Goal: Information Seeking & Learning: Compare options

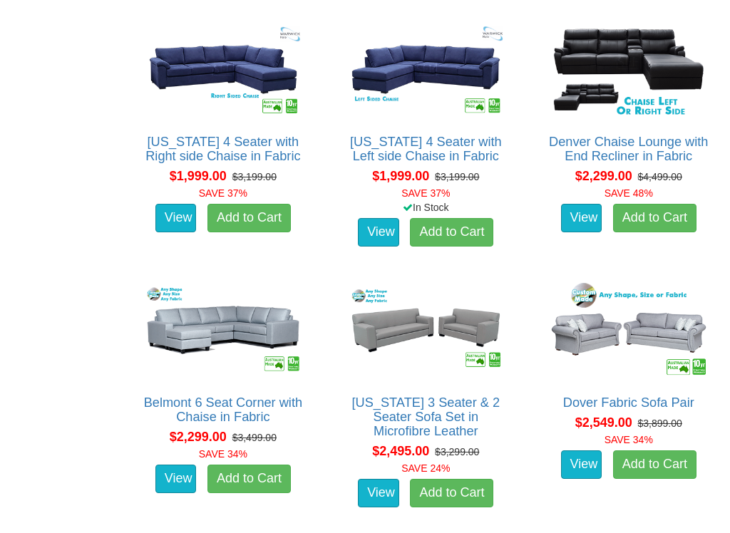
scroll to position [1346, 0]
click at [653, 343] on img at bounding box center [628, 331] width 165 height 102
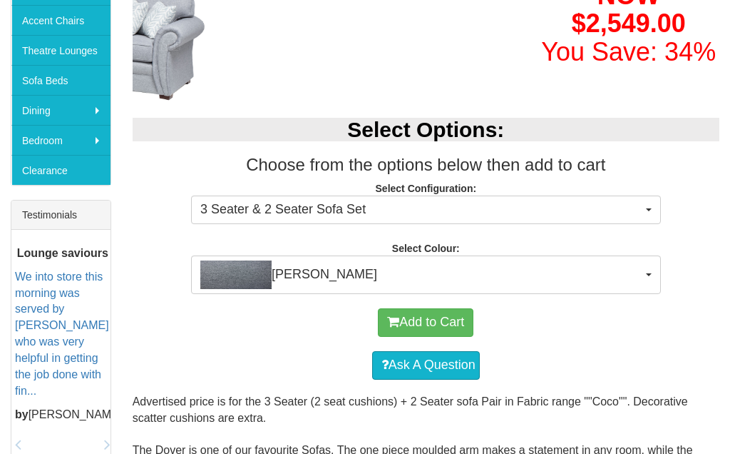
scroll to position [414, 0]
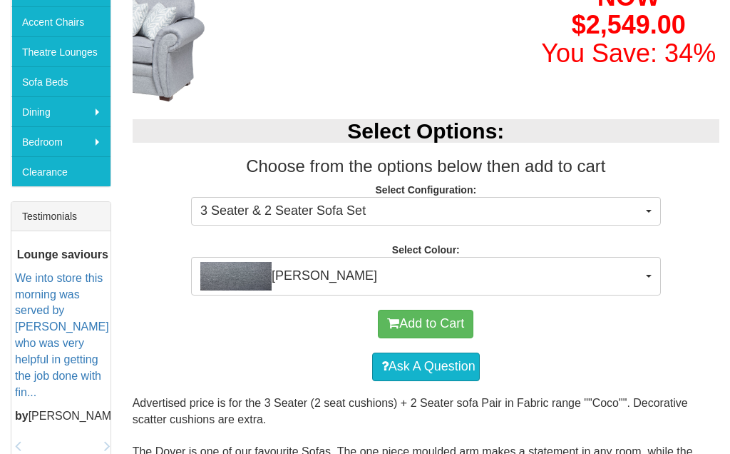
click at [655, 282] on button "Coco Slate" at bounding box center [426, 276] width 470 height 39
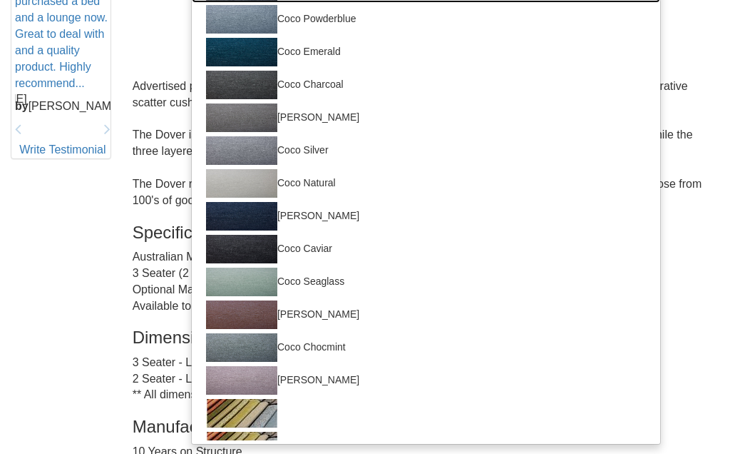
scroll to position [729, 0]
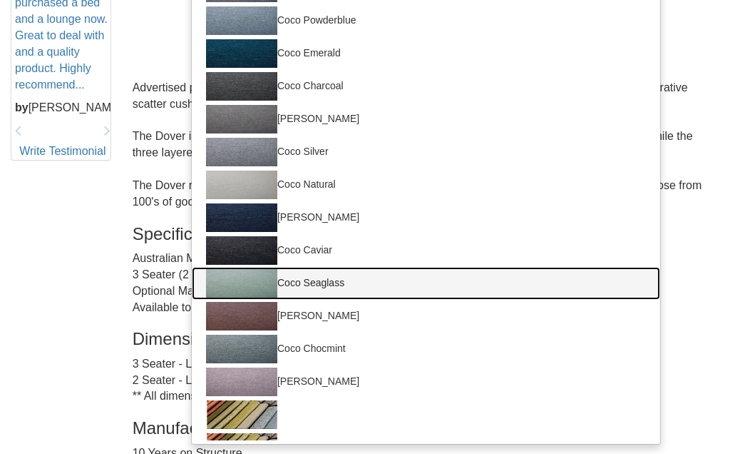
click at [263, 284] on img at bounding box center [241, 283] width 71 height 29
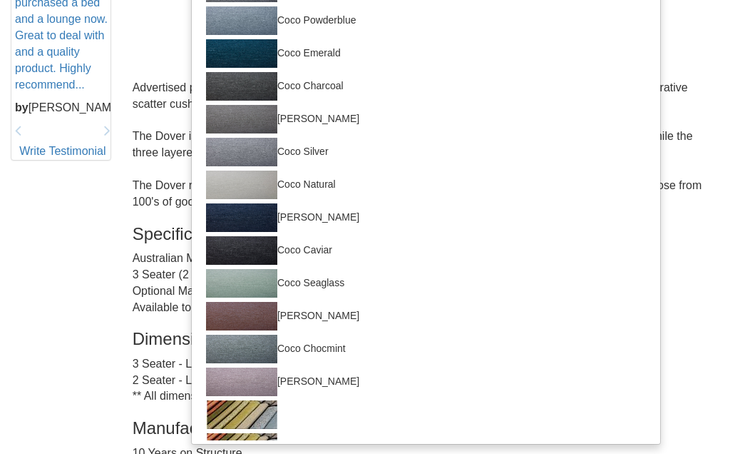
select select "169"
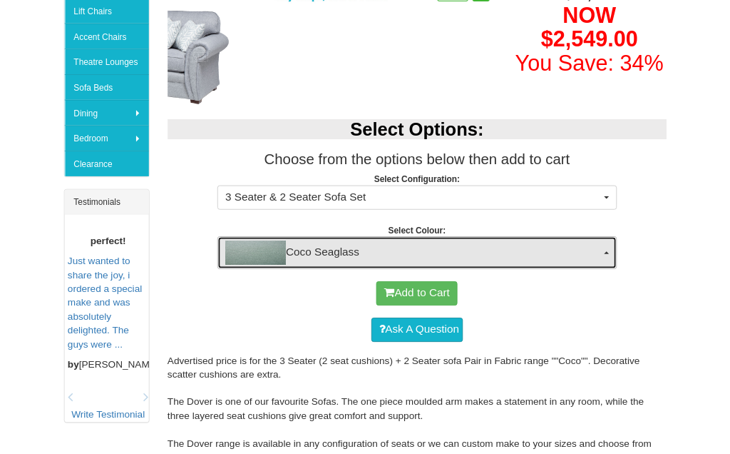
scroll to position [388, 0]
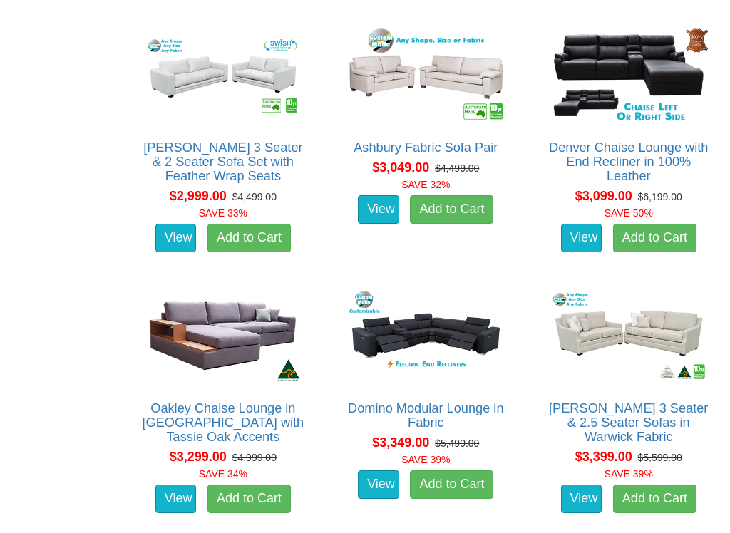
scroll to position [3428, 0]
click at [546, 383] on img at bounding box center [628, 336] width 165 height 102
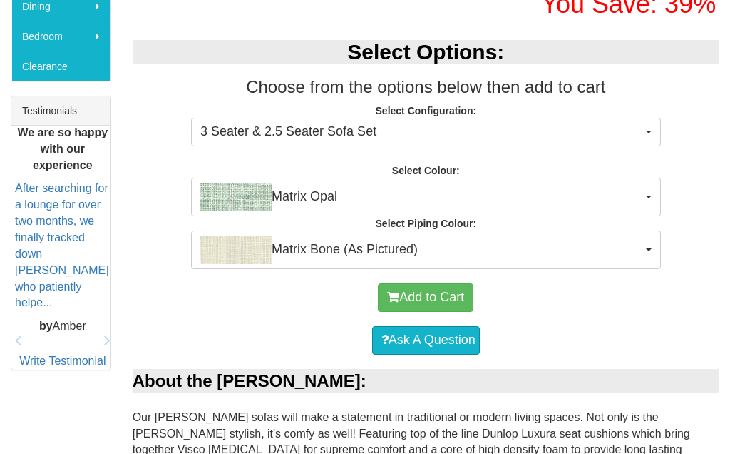
scroll to position [519, 0]
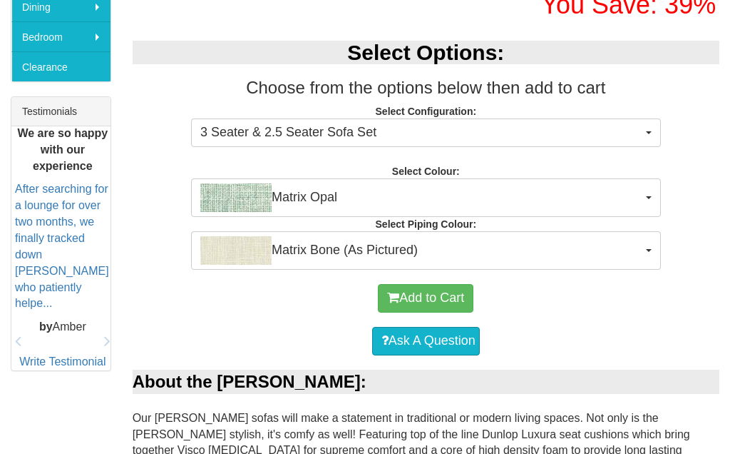
click at [657, 217] on button "Matrix Opal" at bounding box center [426, 197] width 470 height 39
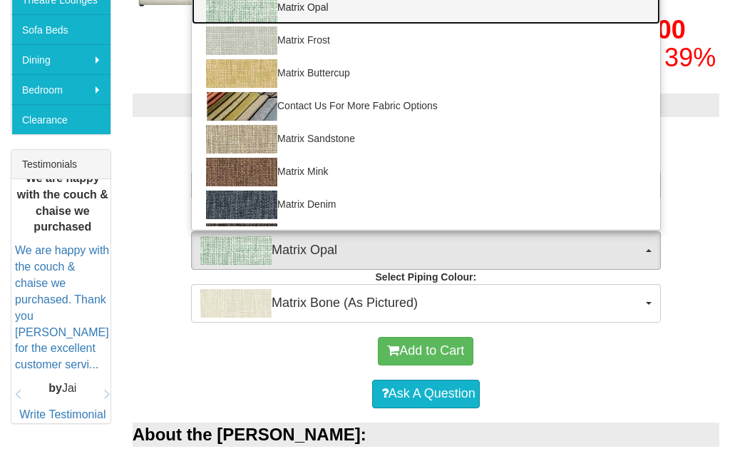
scroll to position [466, 0]
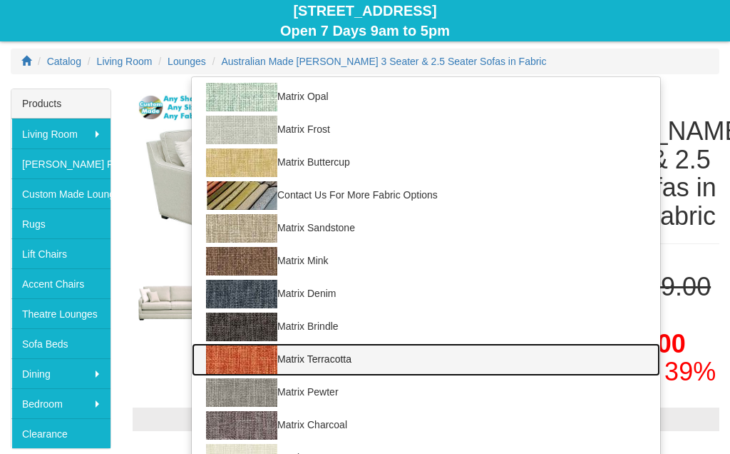
click at [613, 376] on link "Matrix Terracotta" at bounding box center [426, 359] width 469 height 33
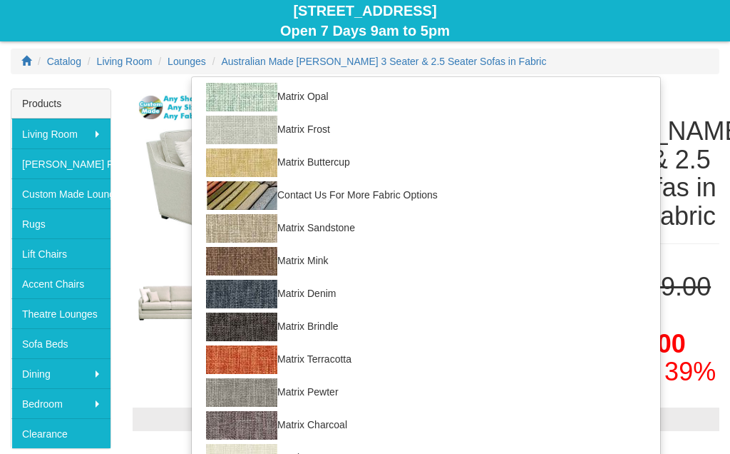
select select "907"
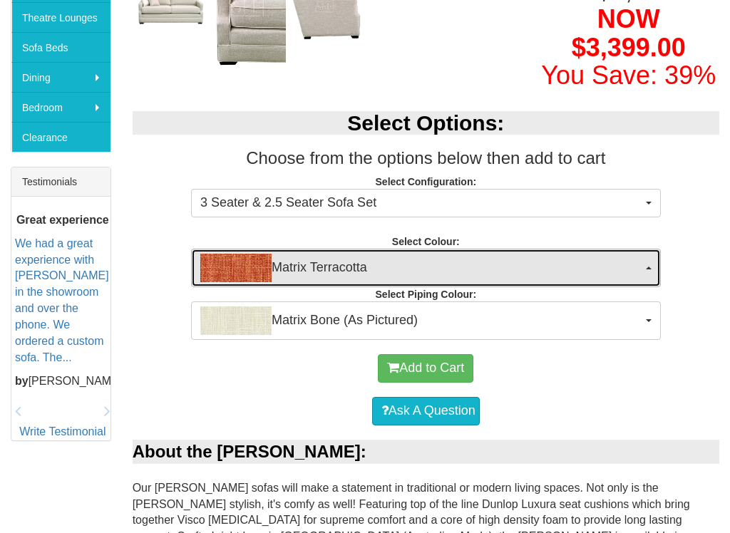
scroll to position [444, 0]
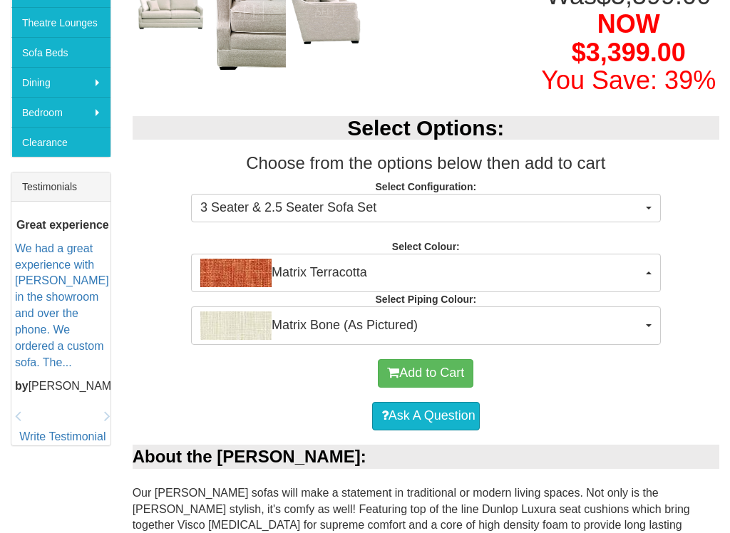
click at [657, 345] on button "Matrix Bone (As Pictured)" at bounding box center [426, 326] width 470 height 39
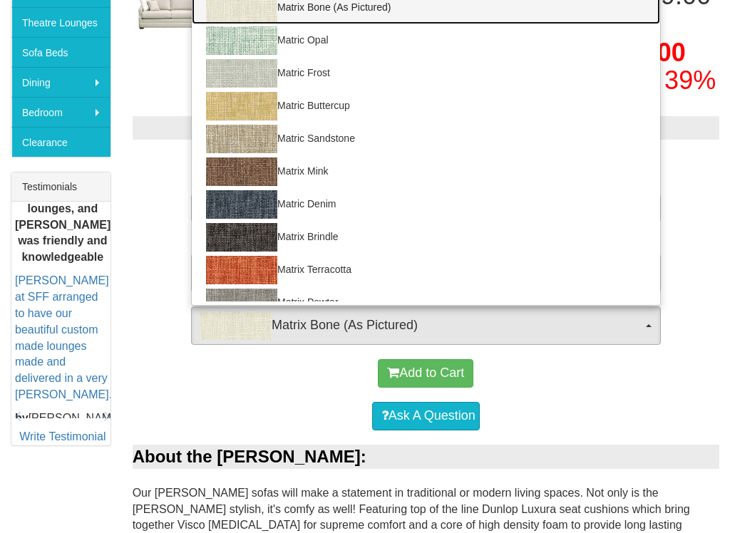
scroll to position [0, 0]
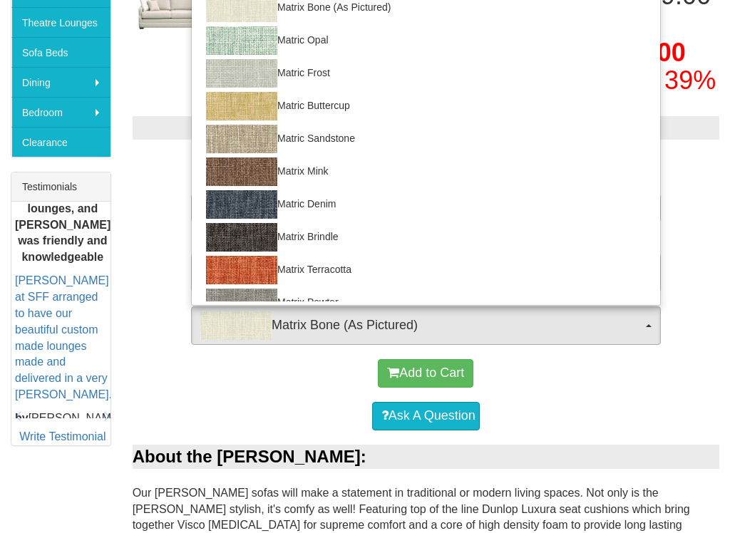
click at [590, 411] on div at bounding box center [365, 266] width 730 height 533
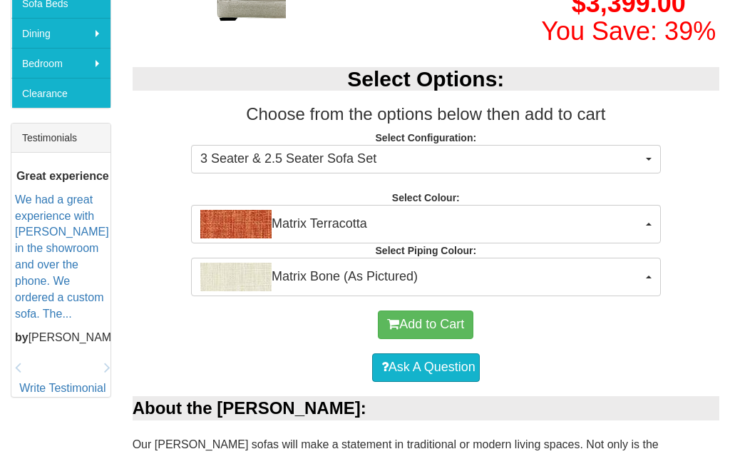
scroll to position [490, 0]
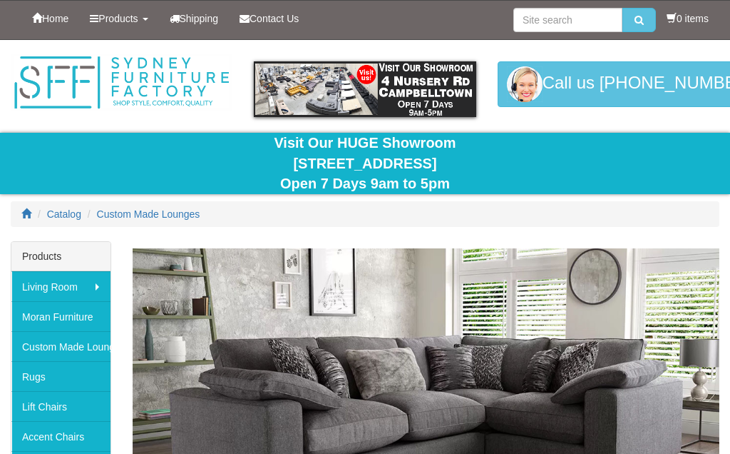
scroll to position [3468, 0]
click at [91, 322] on link "Moran Furniture" at bounding box center [60, 316] width 99 height 30
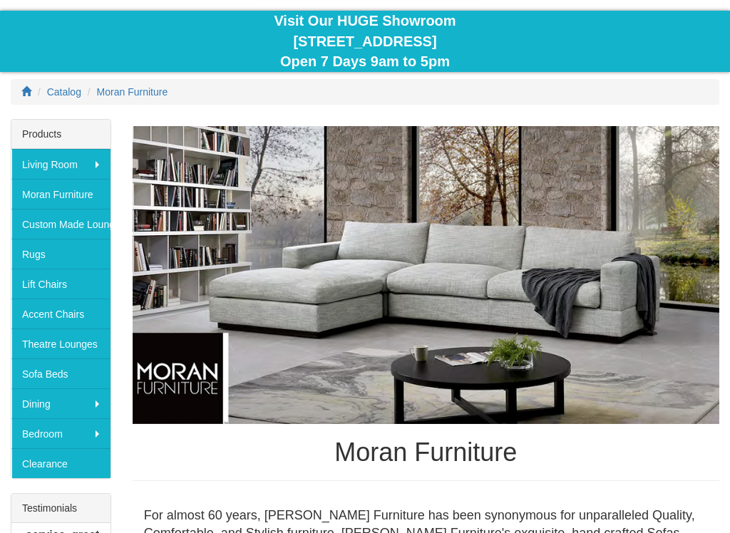
scroll to position [126, 0]
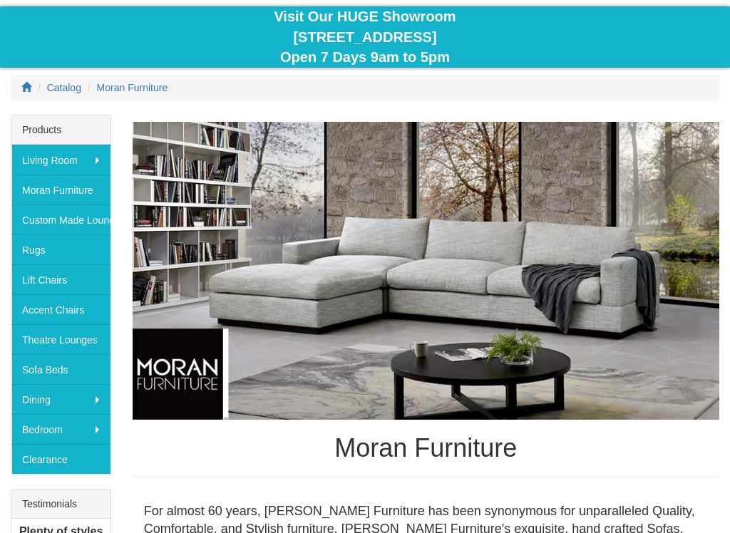
click at [68, 371] on link "Sofa Beds" at bounding box center [60, 369] width 99 height 30
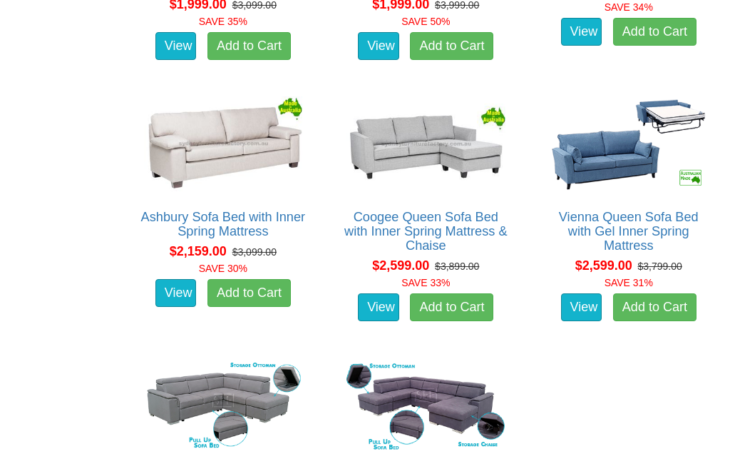
scroll to position [1589, 0]
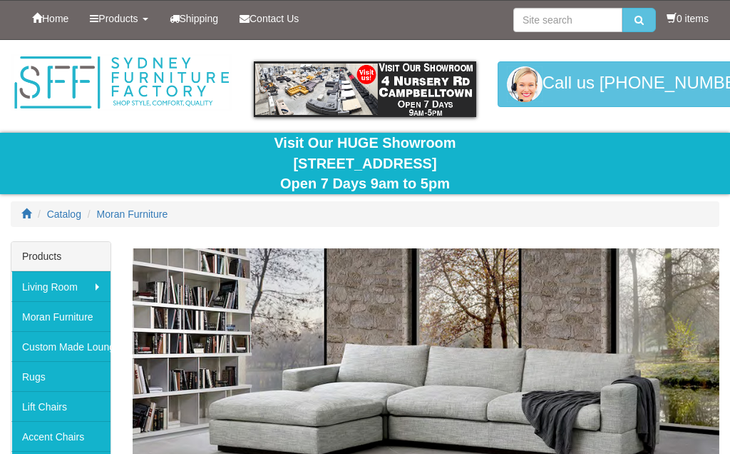
scroll to position [166, 0]
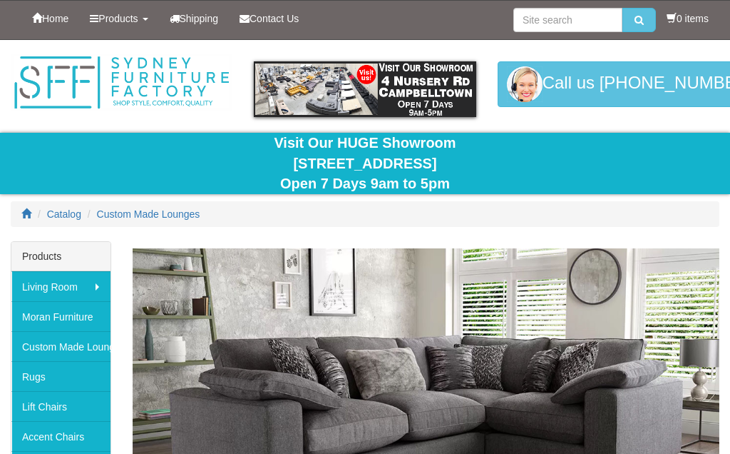
click at [92, 350] on link "Custom Made Lounges" at bounding box center [60, 346] width 99 height 30
click at [85, 350] on link "Custom Made Lounges" at bounding box center [60, 346] width 99 height 30
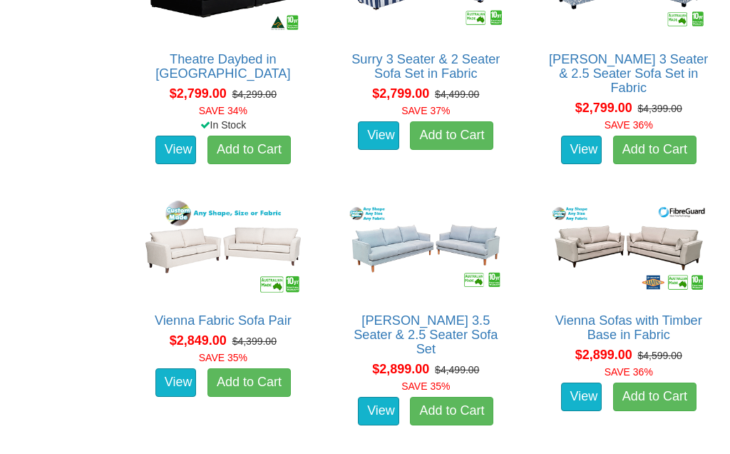
scroll to position [2733, 0]
